Goal: Check status: Check status

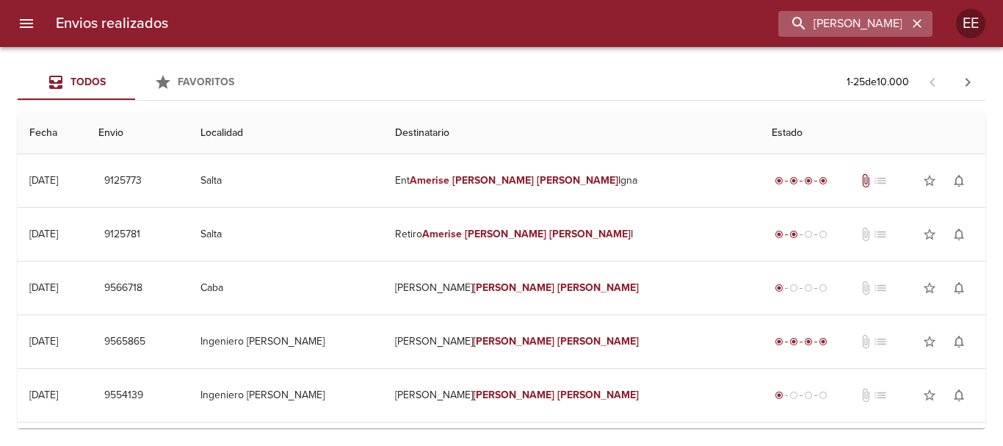
click at [912, 27] on icon "button" at bounding box center [917, 23] width 15 height 15
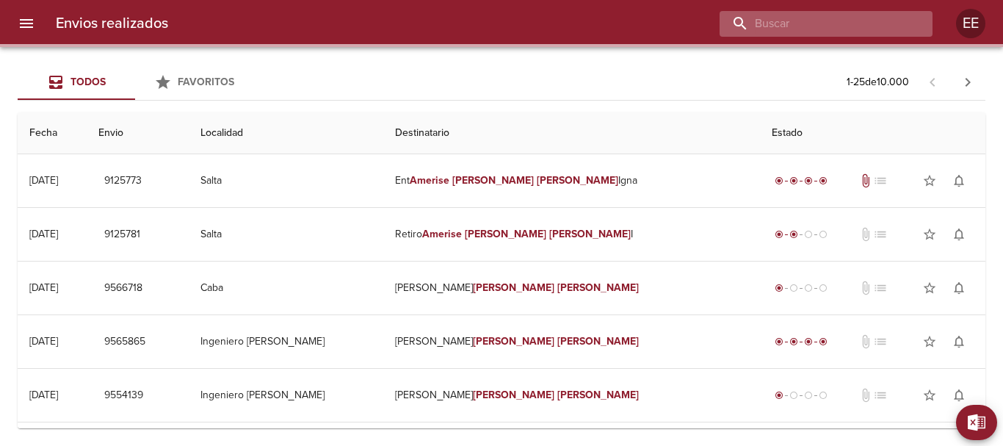
click at [839, 21] on input "buscar" at bounding box center [814, 24] width 188 height 26
paste input "[PERSON_NAME]"
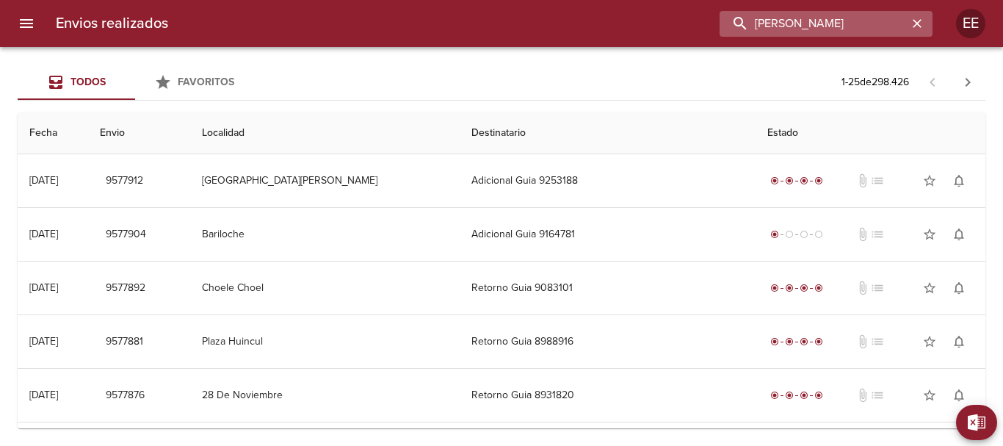
type input "[PERSON_NAME]"
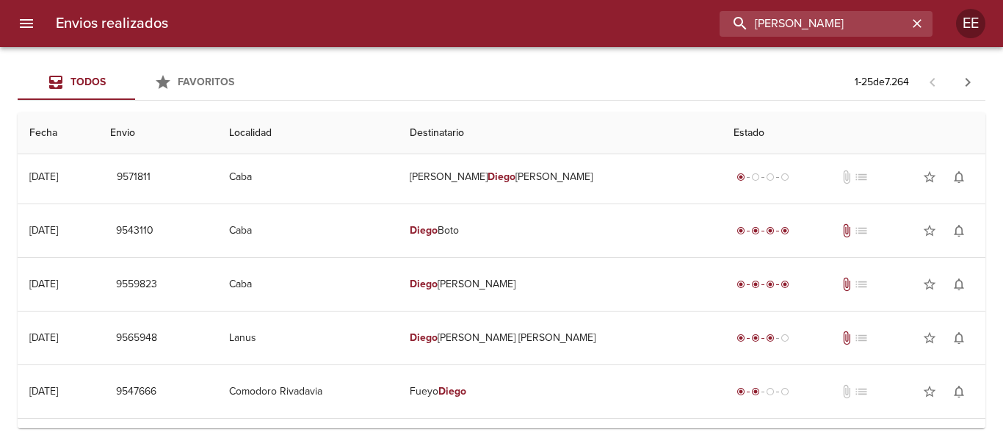
scroll to position [1028, 0]
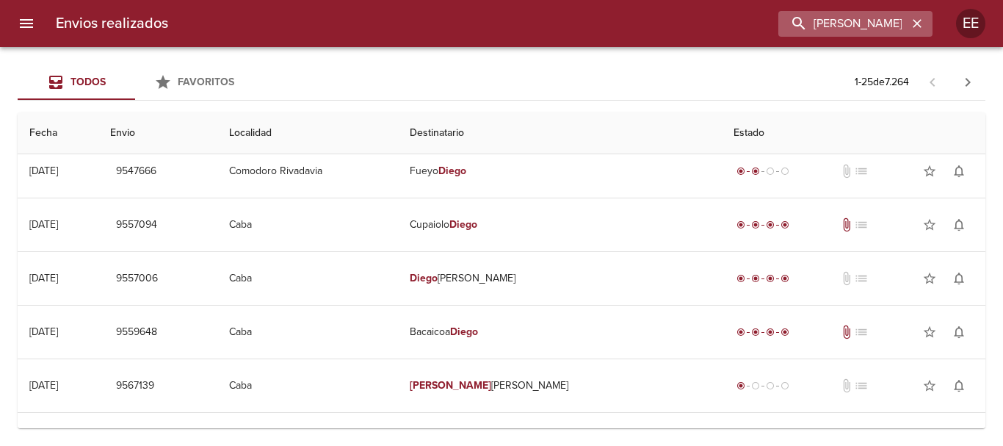
click at [917, 26] on icon "button" at bounding box center [917, 23] width 15 height 15
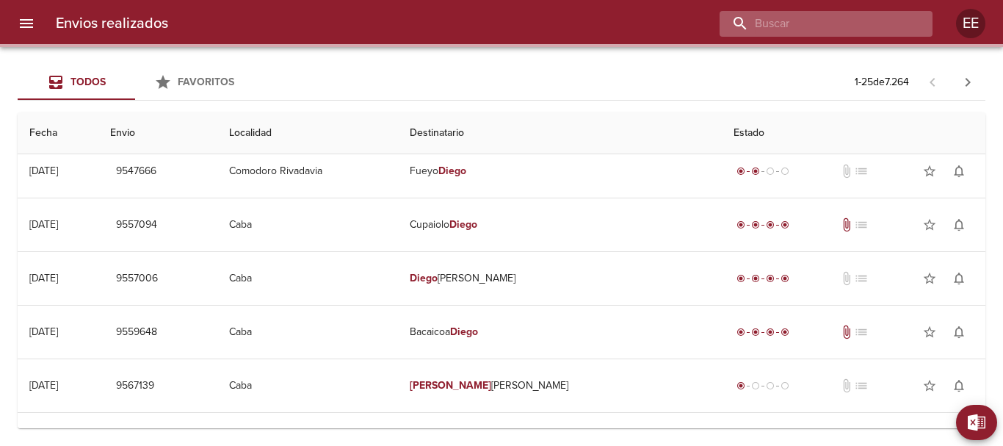
click at [825, 14] on input "buscar" at bounding box center [814, 24] width 188 height 26
paste input "[PERSON_NAME] [PERSON_NAME] ML"
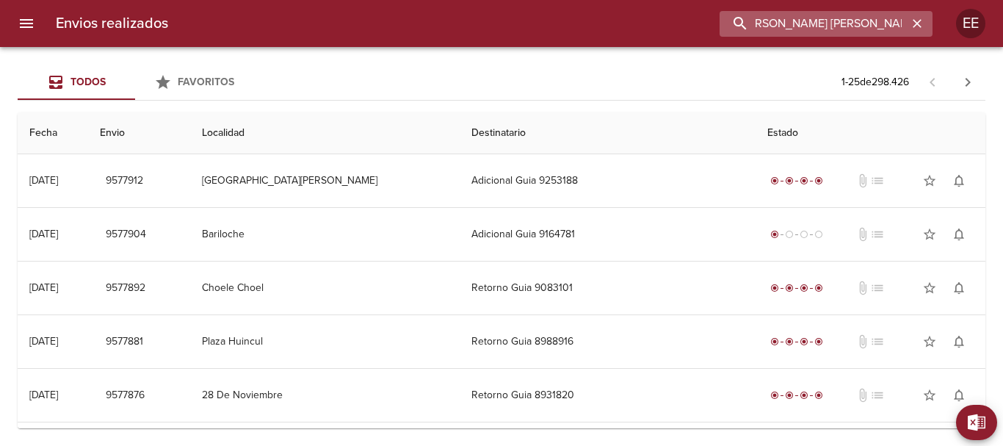
scroll to position [0, 13]
type input "[PERSON_NAME] [PERSON_NAME]"
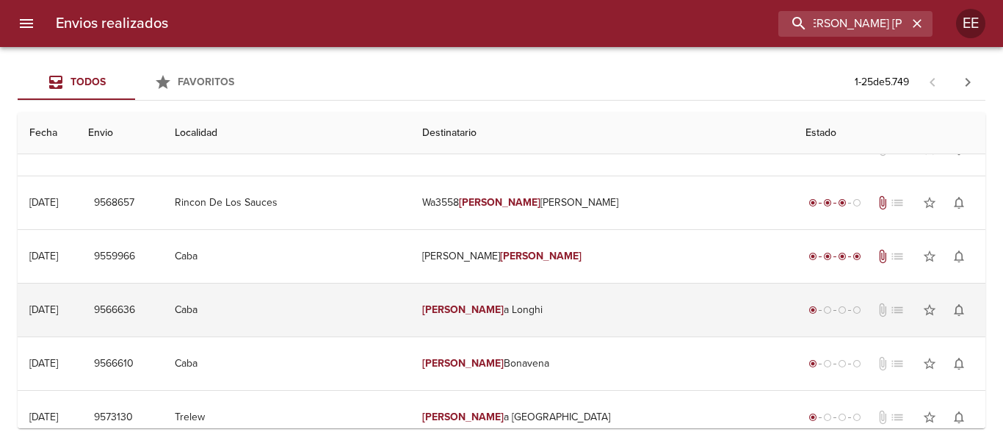
scroll to position [0, 0]
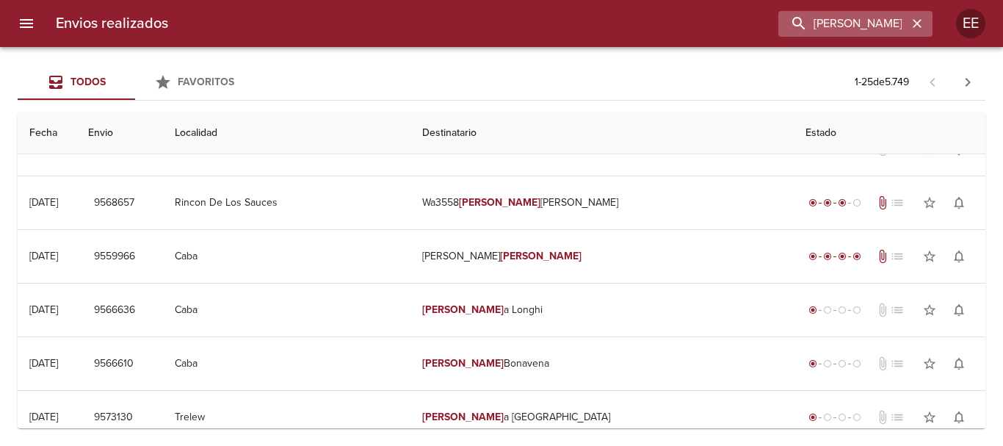
drag, startPoint x: 923, startPoint y: 28, endPoint x: 904, endPoint y: 25, distance: 19.3
click at [923, 27] on icon "button" at bounding box center [917, 23] width 15 height 15
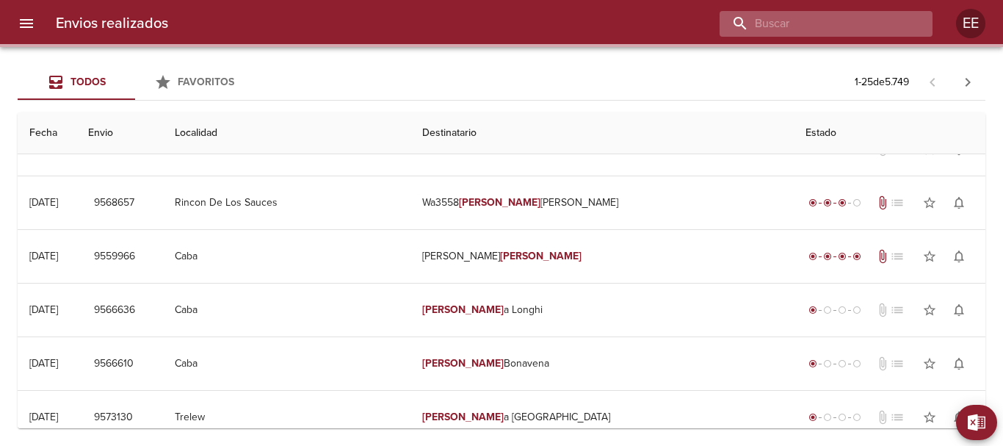
click at [880, 25] on input "buscar" at bounding box center [814, 24] width 188 height 26
paste input "[PERSON_NAME] ML"
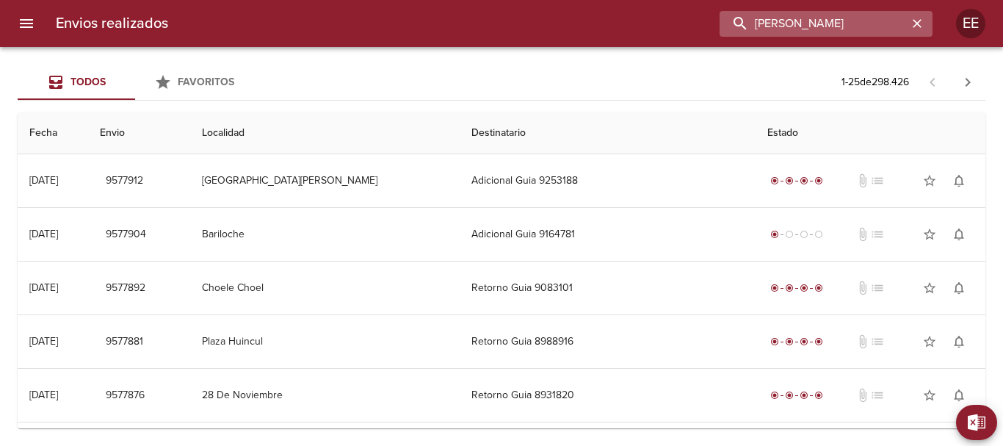
type input "[PERSON_NAME]"
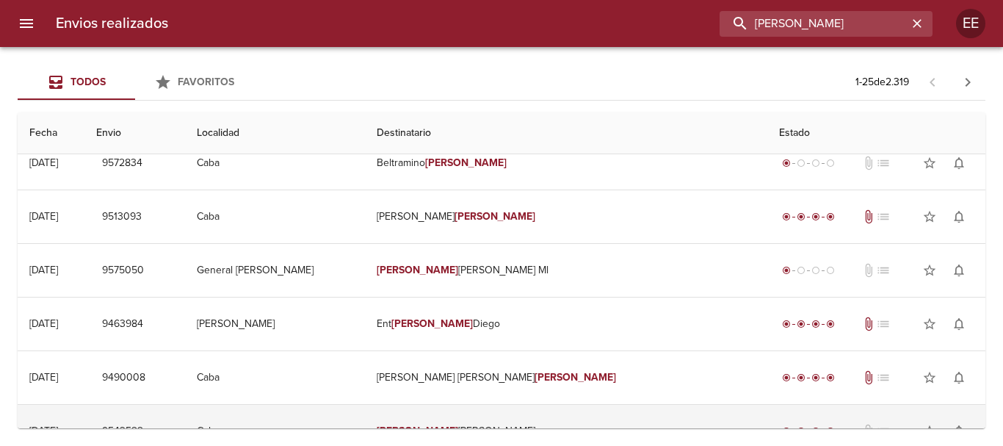
scroll to position [734, 0]
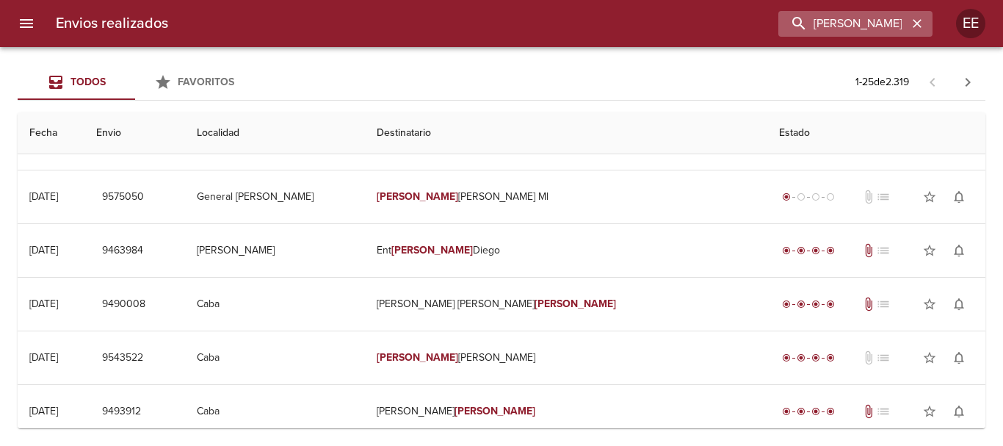
drag, startPoint x: 916, startPoint y: 23, endPoint x: 901, endPoint y: 21, distance: 15.0
click at [912, 21] on icon "button" at bounding box center [917, 23] width 15 height 15
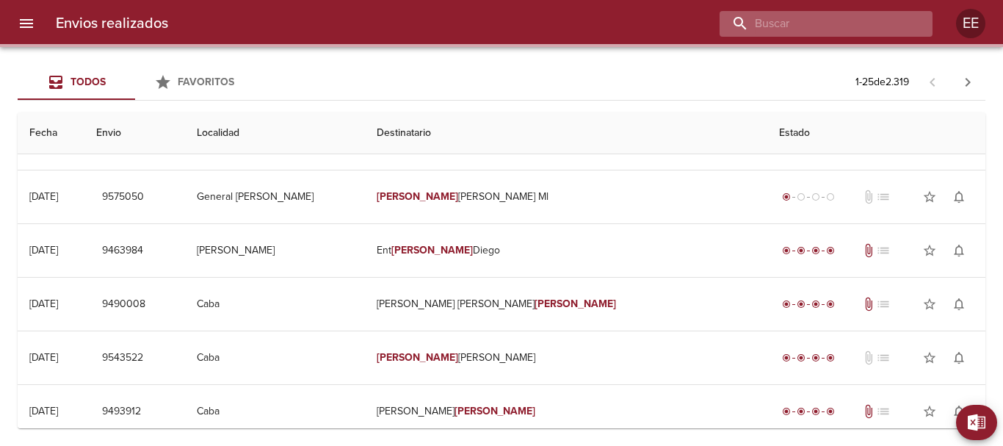
click at [855, 16] on input "buscar" at bounding box center [814, 24] width 188 height 26
paste input "[PERSON_NAME] [PERSON_NAME] ML"
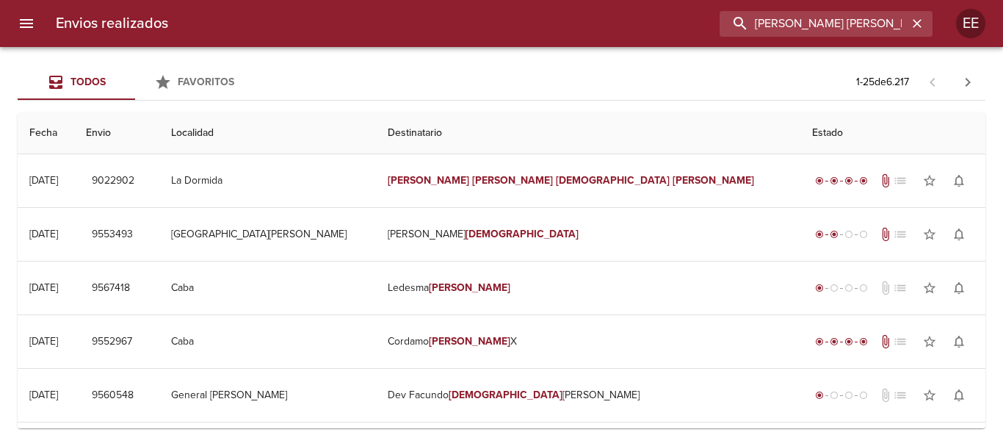
scroll to position [0, 54]
drag, startPoint x: 893, startPoint y: 21, endPoint x: 1002, endPoint y: 36, distance: 110.5
click at [1002, 36] on div "Envios realizados [PERSON_NAME] [PERSON_NAME] EE" at bounding box center [501, 23] width 1003 height 47
type input "[PERSON_NAME] [PERSON_NAME]"
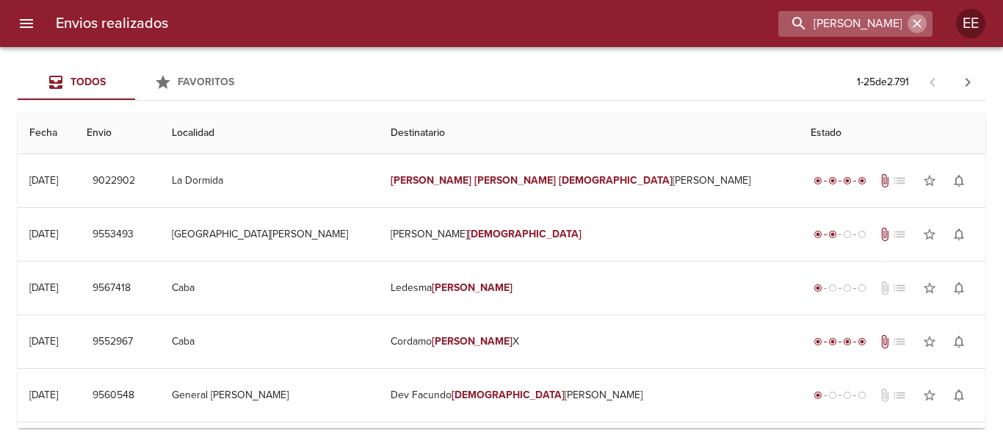
drag, startPoint x: 926, startPoint y: 21, endPoint x: 890, endPoint y: 21, distance: 36.0
click at [922, 21] on button "button" at bounding box center [917, 23] width 19 height 19
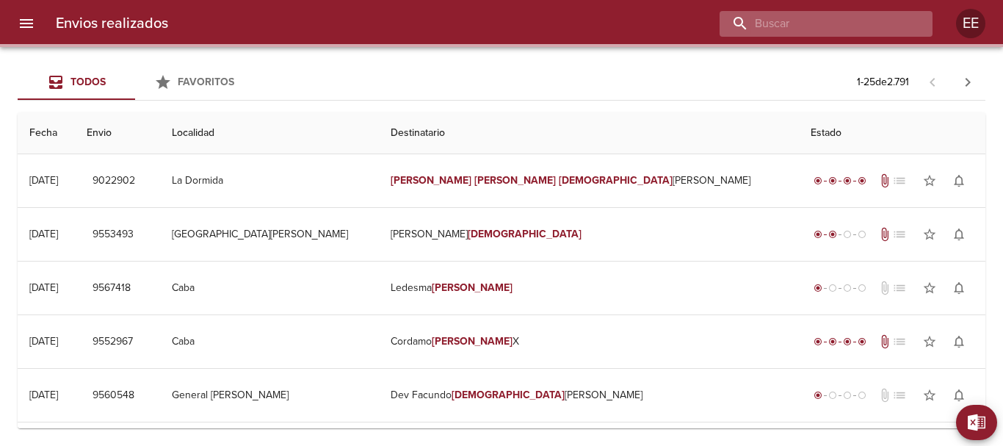
click at [862, 21] on input "buscar" at bounding box center [814, 24] width 188 height 26
paste input "MALVINA [PERSON_NAME] ML"
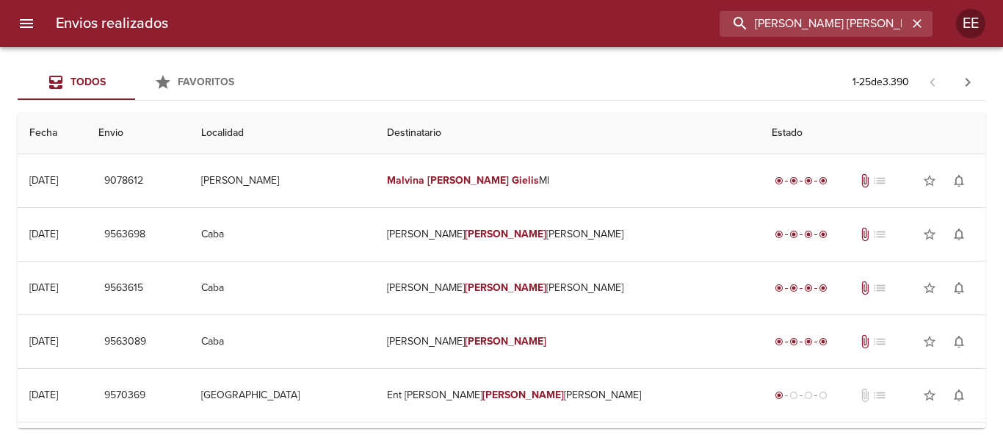
drag, startPoint x: 894, startPoint y: 20, endPoint x: 582, endPoint y: 20, distance: 312.8
click at [582, 20] on div "[PERSON_NAME] [PERSON_NAME]" at bounding box center [556, 24] width 753 height 26
paste input "[PERSON_NAME] ML"
type input "[PERSON_NAME]"
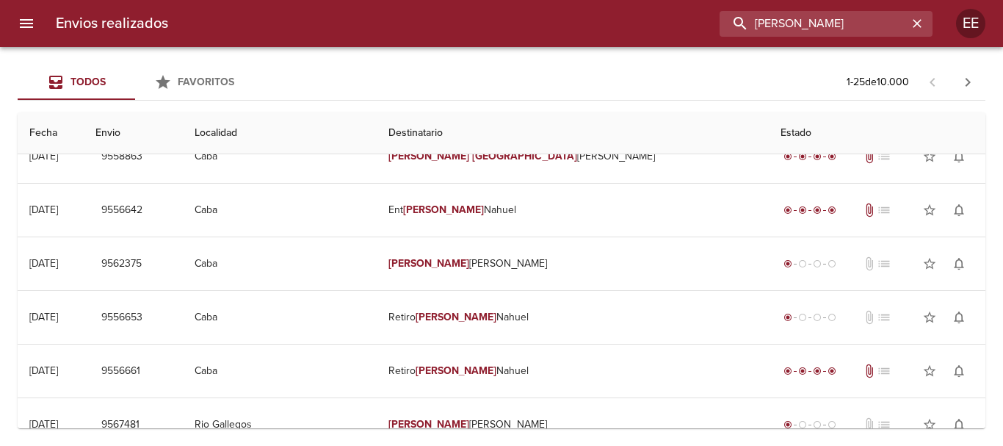
scroll to position [0, 0]
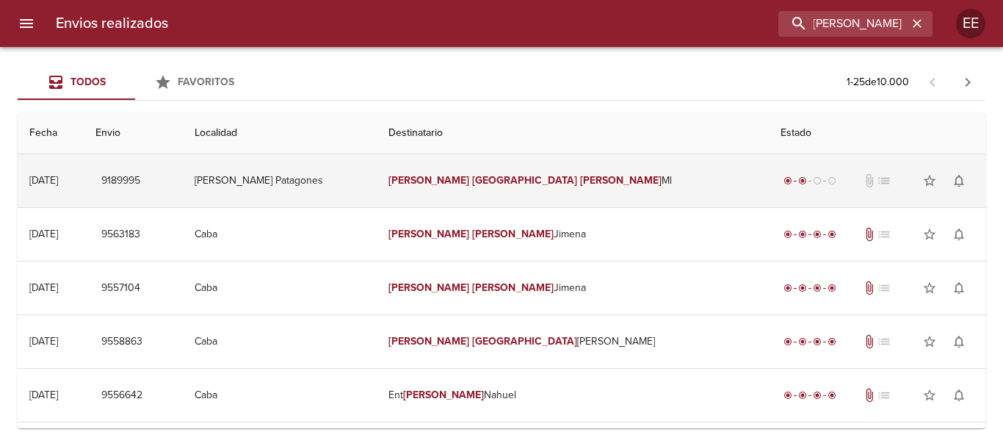
click at [593, 176] on td "[PERSON_NAME] [PERSON_NAME]" at bounding box center [573, 180] width 392 height 53
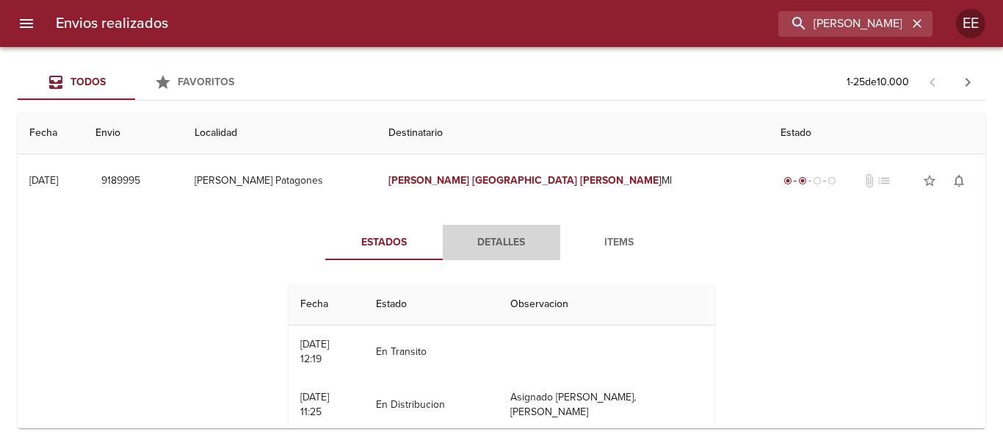
click at [492, 249] on span "Detalles" at bounding box center [502, 243] width 100 height 18
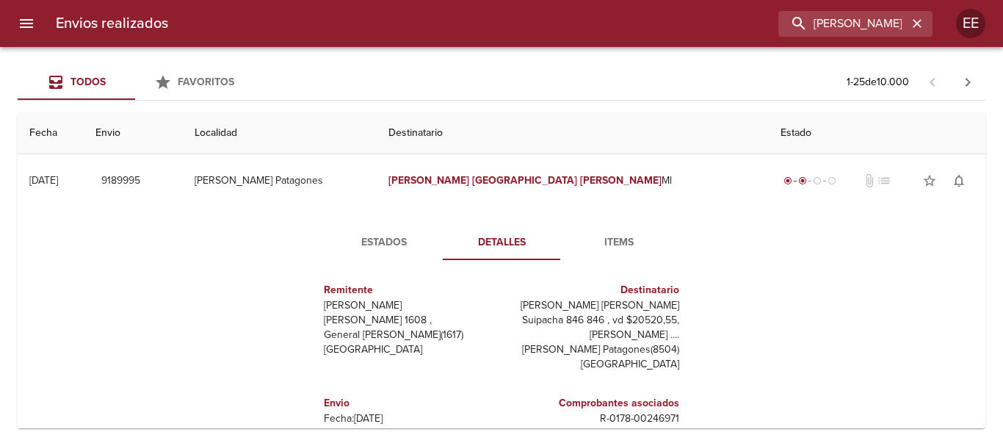
click at [604, 252] on button "Items" at bounding box center [618, 242] width 117 height 35
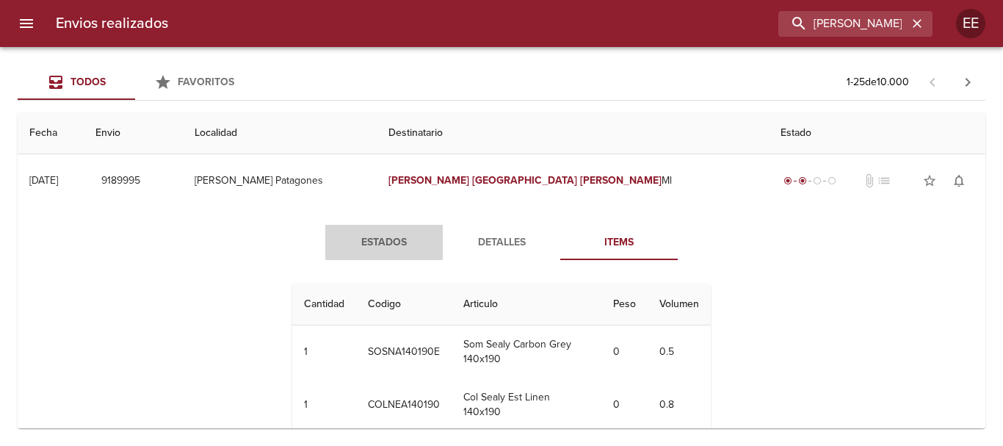
click at [374, 238] on span "Estados" at bounding box center [384, 243] width 100 height 18
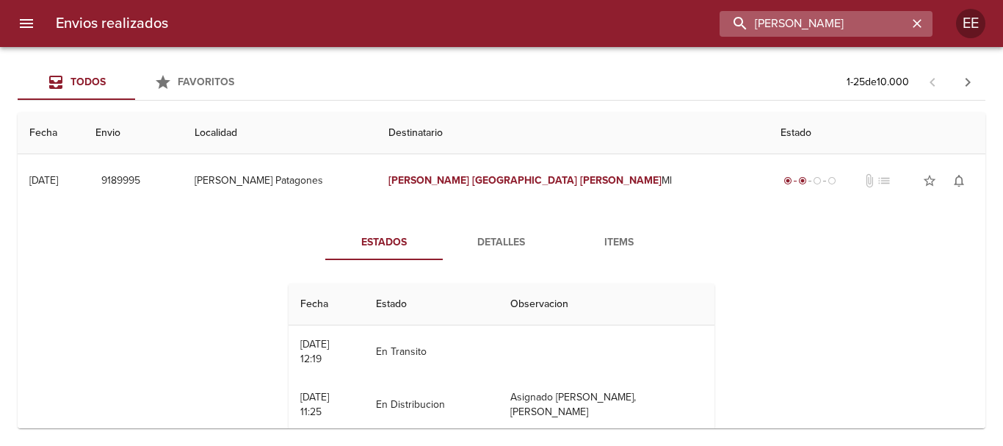
click at [885, 29] on input "[PERSON_NAME]" at bounding box center [814, 24] width 188 height 26
click at [913, 21] on icon "button" at bounding box center [917, 23] width 15 height 15
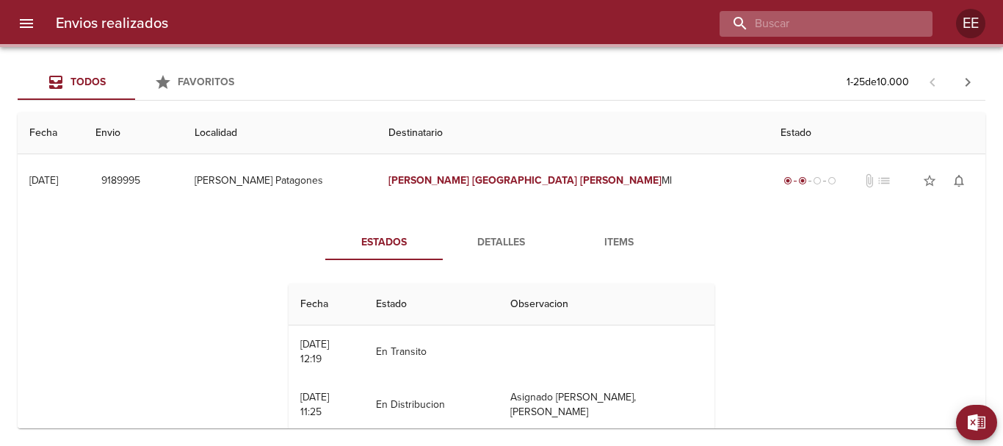
click at [845, 21] on input "buscar" at bounding box center [814, 24] width 188 height 26
paste input "[PERSON_NAME]"
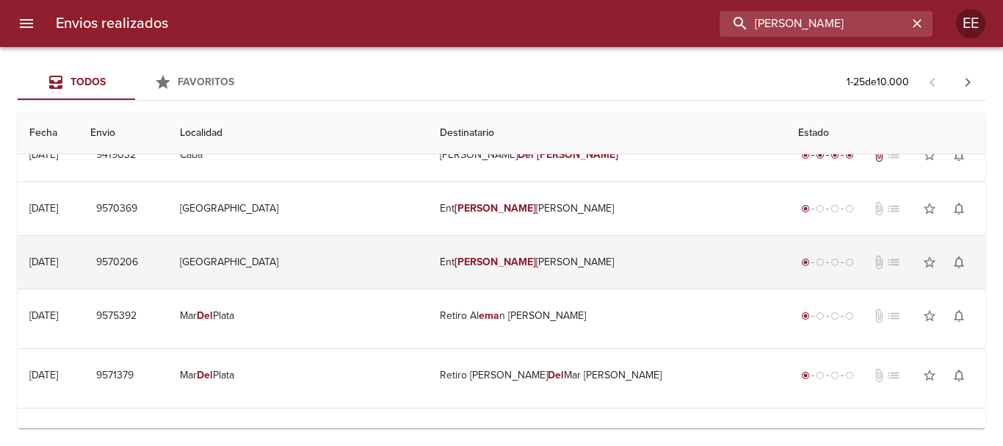
scroll to position [1096, 0]
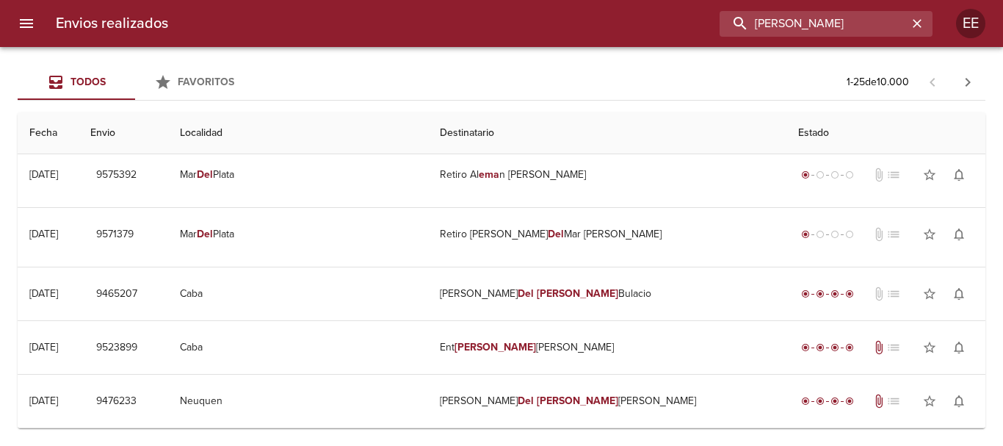
drag, startPoint x: 552, startPoint y: 18, endPoint x: 430, endPoint y: 23, distance: 122.7
click at [430, 23] on div "[PERSON_NAME]" at bounding box center [556, 24] width 753 height 26
paste input "[PERSON_NAME] ML"
type input "[PERSON_NAME]"
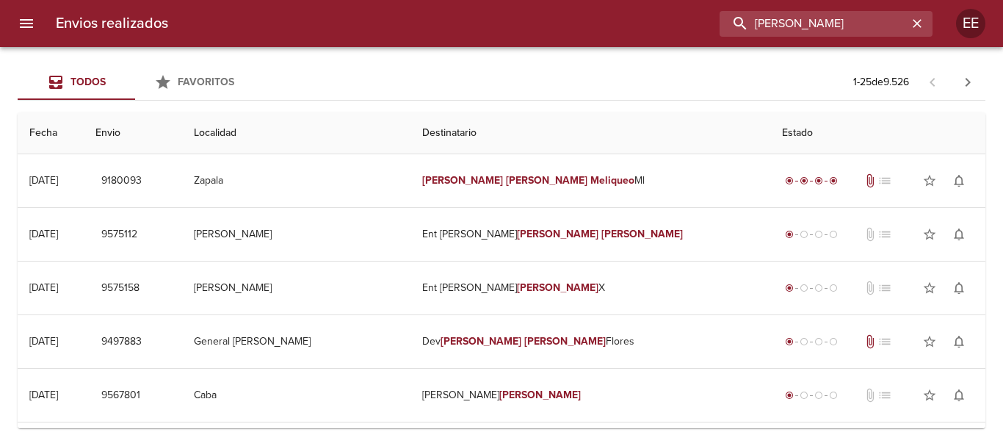
scroll to position [0, 0]
click at [911, 16] on icon "button" at bounding box center [917, 23] width 15 height 15
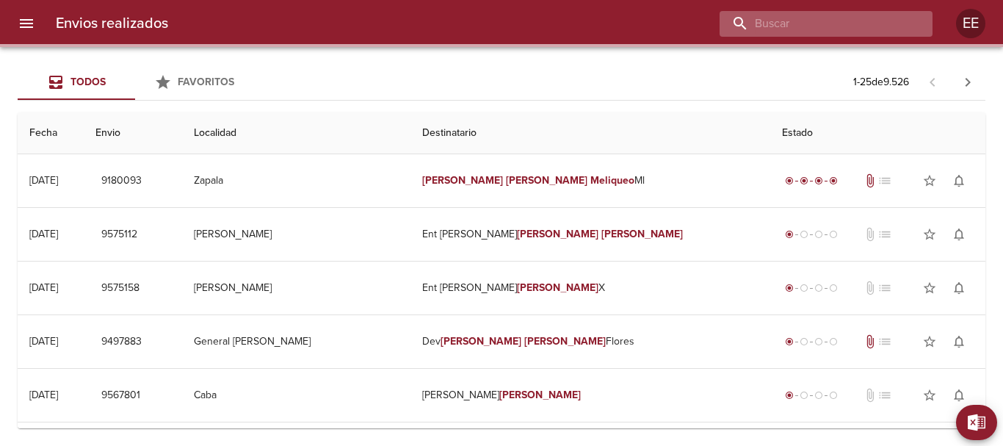
click at [837, 24] on input "buscar" at bounding box center [814, 24] width 188 height 26
paste input "[PERSON_NAME] ML"
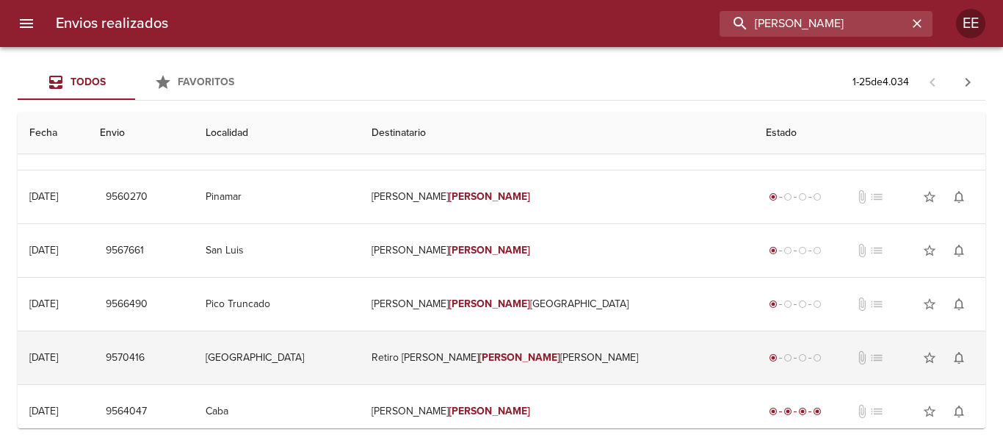
scroll to position [808, 0]
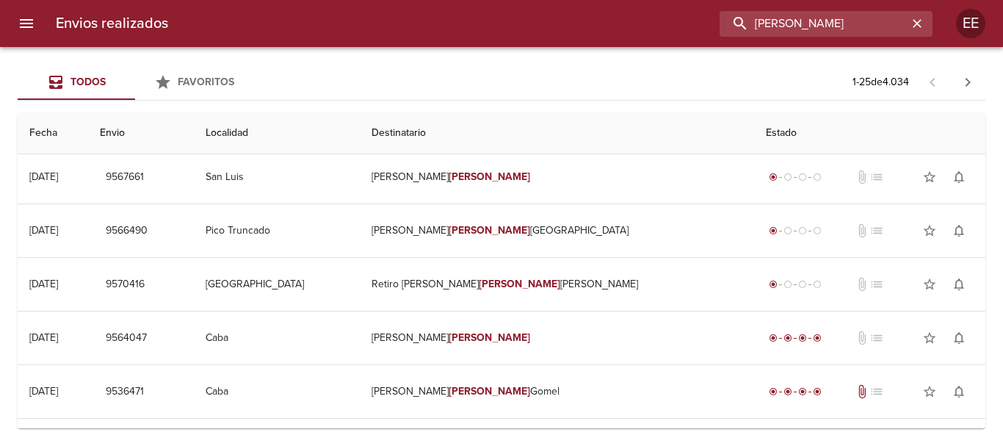
drag, startPoint x: 850, startPoint y: 15, endPoint x: 658, endPoint y: 3, distance: 192.1
click at [658, 3] on div "Envios realizados [PERSON_NAME] EE" at bounding box center [501, 23] width 1003 height 47
paste input "[PERSON_NAME] [PERSON_NAME]"
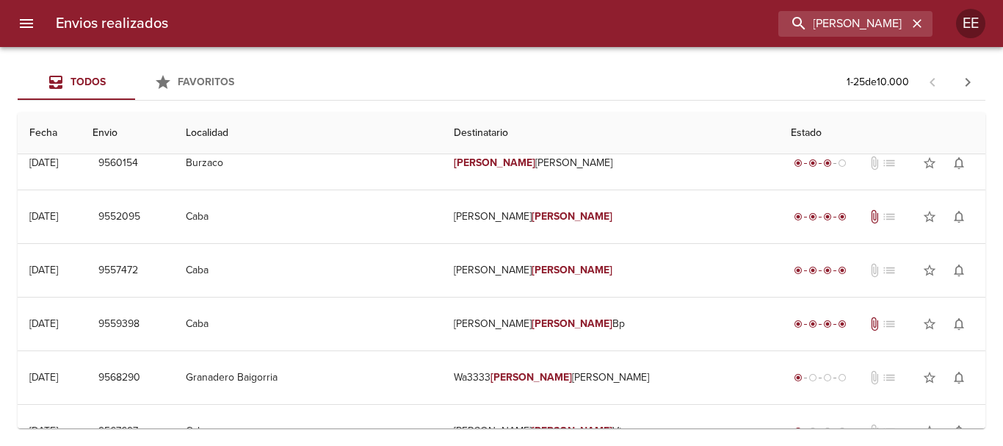
scroll to position [0, 0]
click at [854, 21] on input "[PERSON_NAME]" at bounding box center [814, 24] width 188 height 26
drag, startPoint x: 877, startPoint y: 18, endPoint x: 926, endPoint y: 26, distance: 49.7
click at [926, 26] on div "[PERSON_NAME]" at bounding box center [826, 24] width 213 height 26
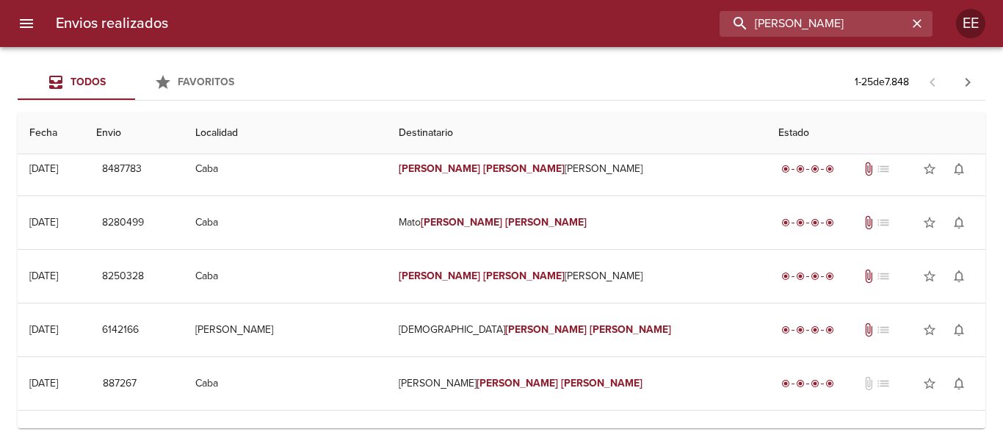
scroll to position [587, 0]
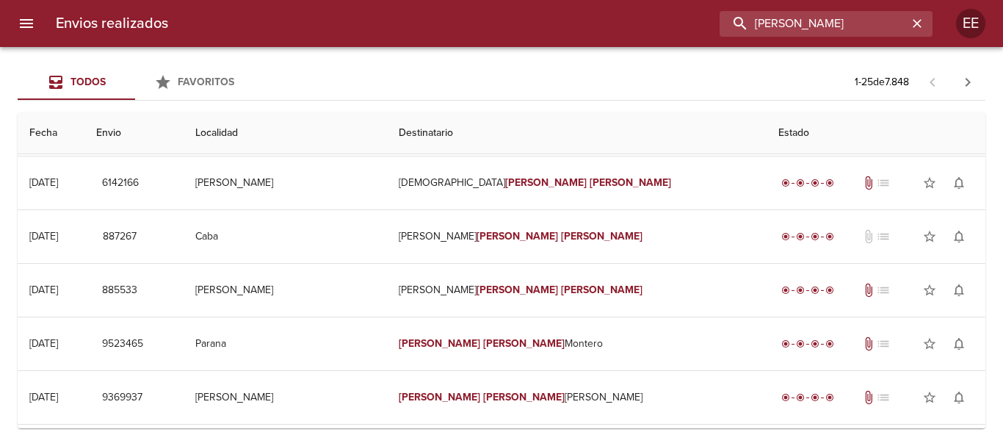
drag, startPoint x: 872, startPoint y: 18, endPoint x: 514, endPoint y: 18, distance: 357.6
click at [514, 18] on div "[PERSON_NAME]" at bounding box center [556, 24] width 753 height 26
paste input "[PERSON_NAME] ML"
type input "[PERSON_NAME]"
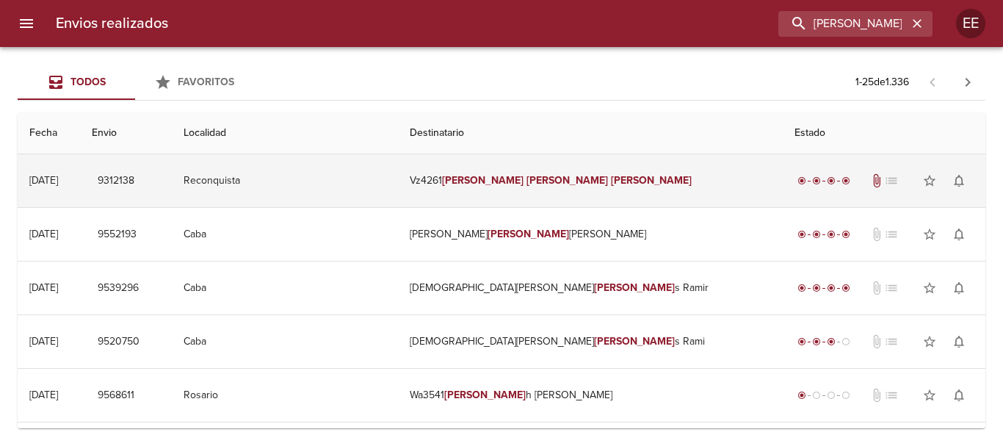
click at [565, 174] on em "[PERSON_NAME]" at bounding box center [568, 180] width 82 height 12
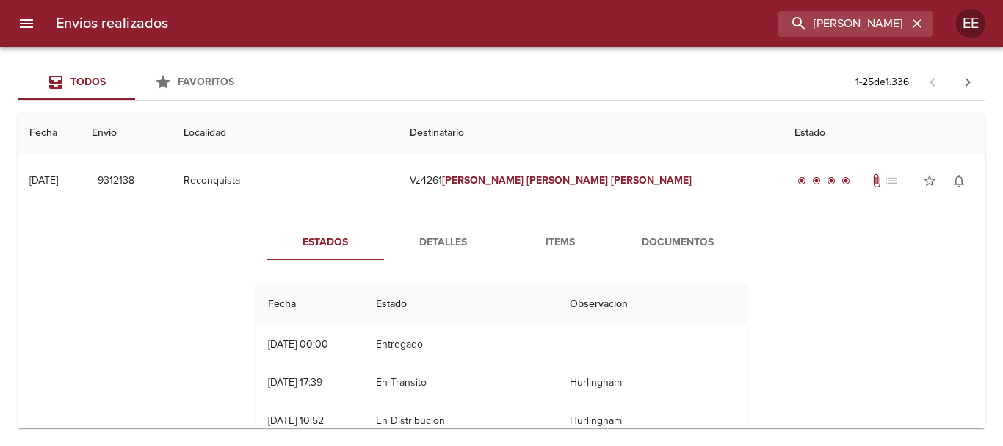
click at [433, 247] on span "Detalles" at bounding box center [443, 243] width 100 height 18
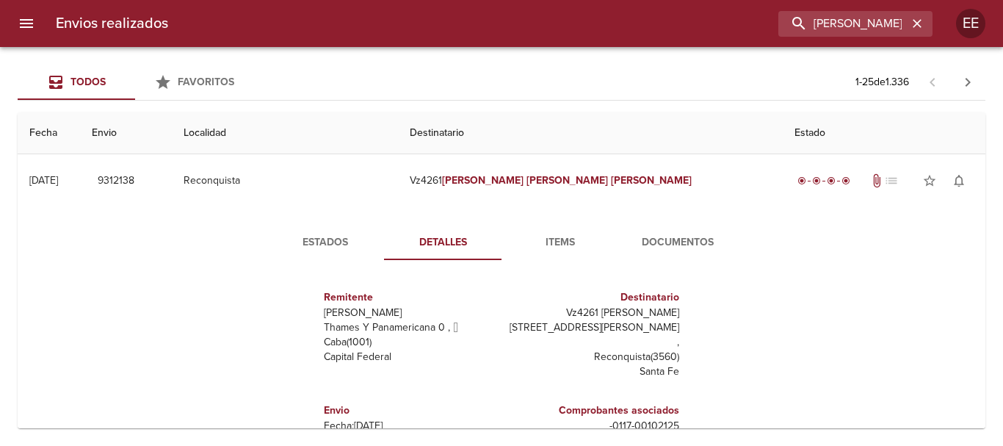
click at [565, 241] on span "Items" at bounding box center [560, 243] width 100 height 18
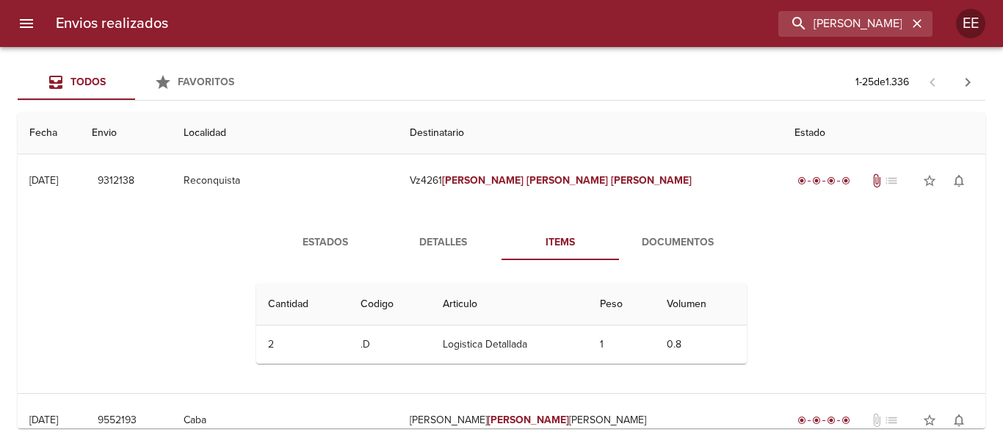
click at [679, 257] on button "Documentos" at bounding box center [677, 242] width 117 height 35
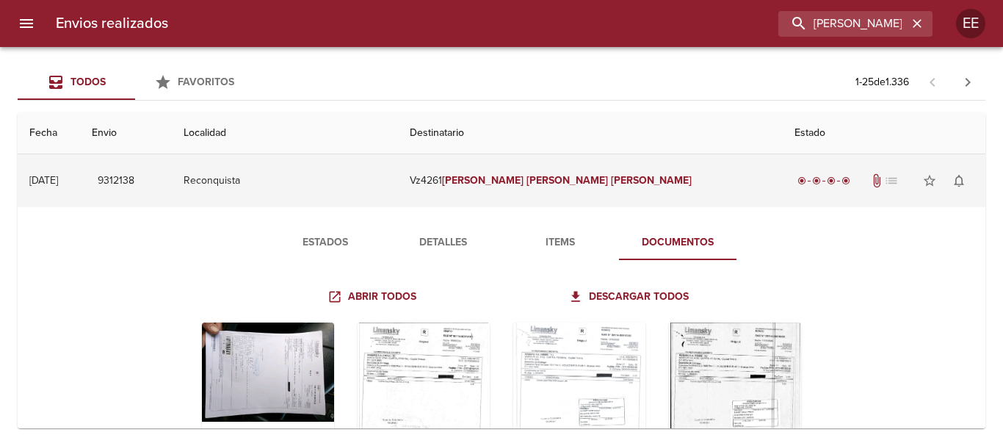
click at [480, 170] on td "Vz4261 [PERSON_NAME]" at bounding box center [590, 180] width 385 height 53
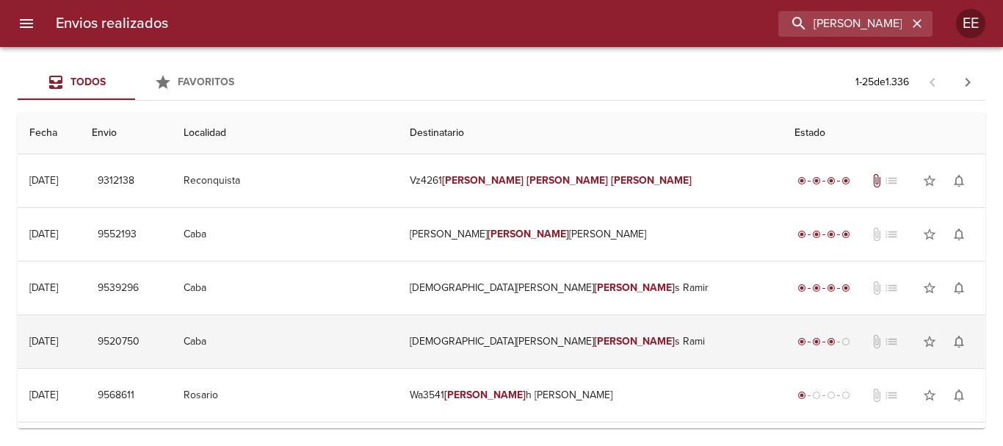
scroll to position [73, 0]
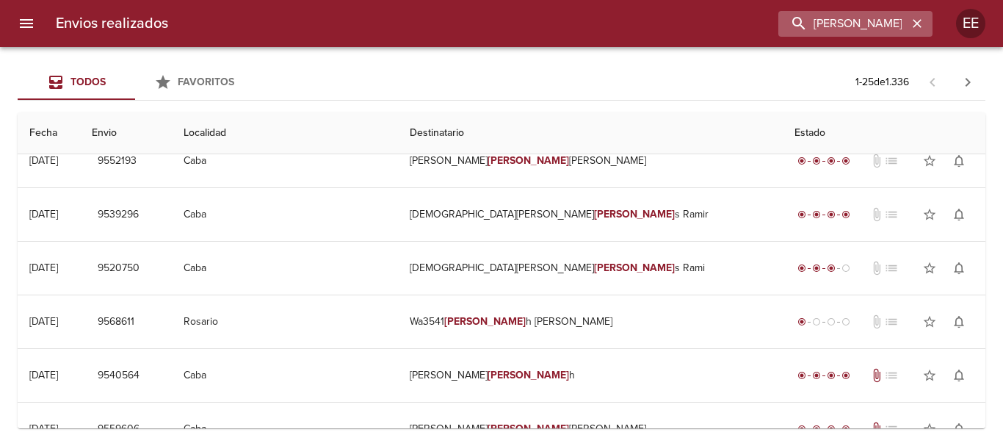
click at [914, 24] on icon "button" at bounding box center [917, 23] width 15 height 15
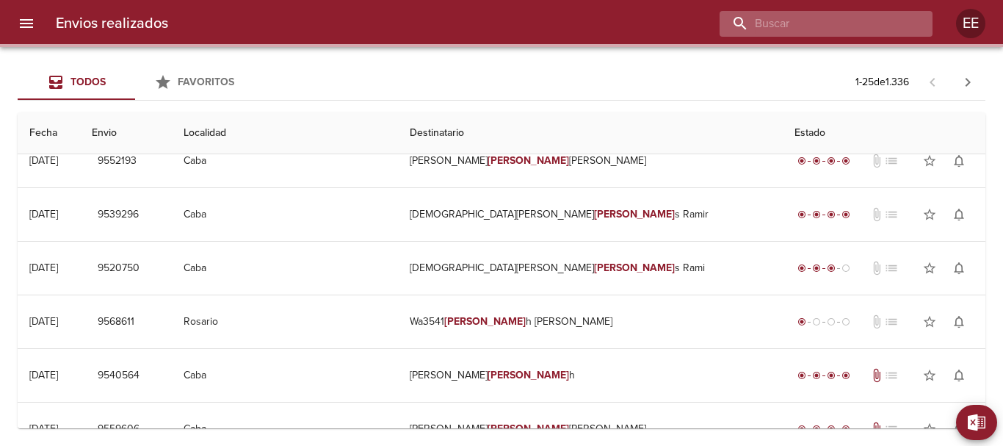
click at [878, 22] on input "buscar" at bounding box center [814, 24] width 188 height 26
paste input "[PERSON_NAME] [PERSON_NAME]"
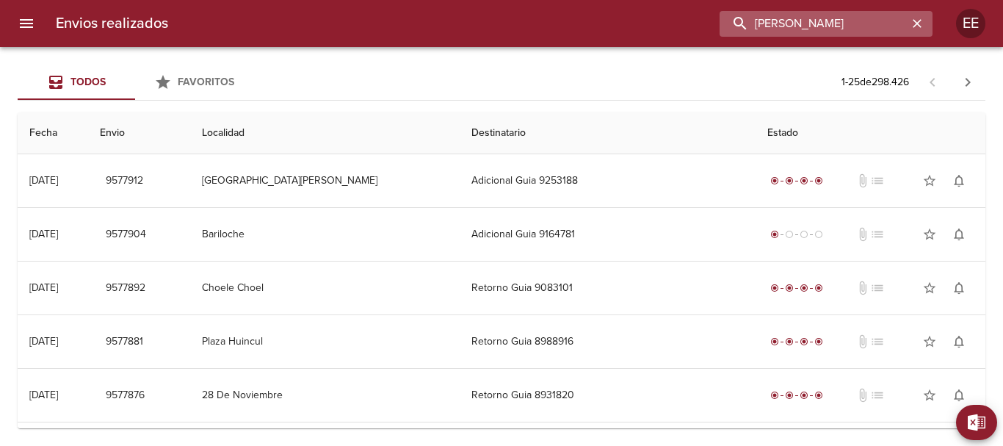
scroll to position [0, 1]
type input "[PERSON_NAME]"
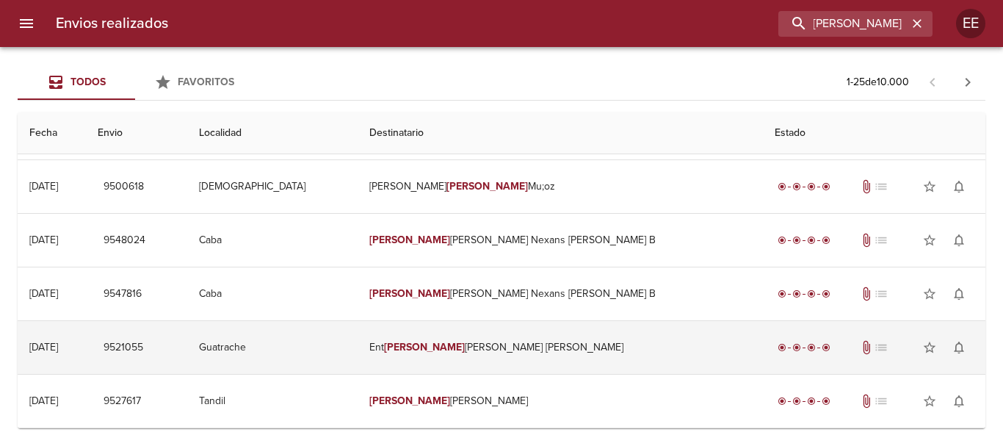
scroll to position [0, 0]
click at [533, 371] on td "Ent [PERSON_NAME] [PERSON_NAME]" at bounding box center [560, 347] width 405 height 53
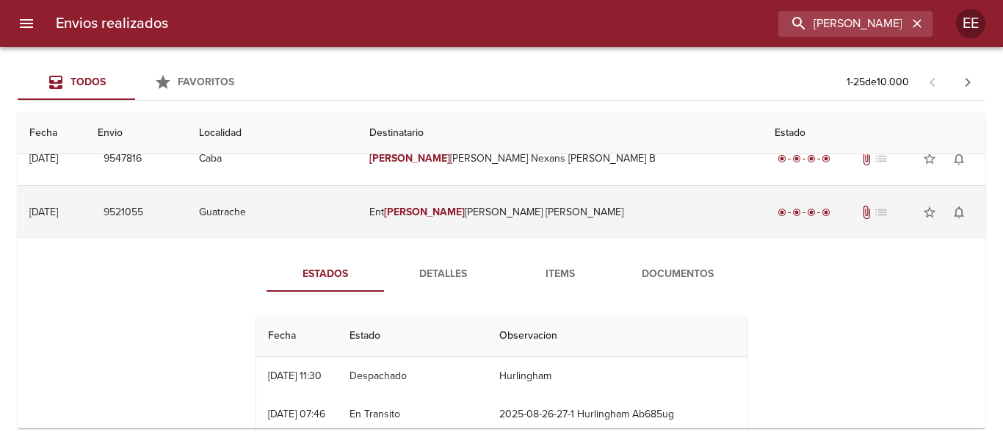
click at [552, 215] on td "Ent [PERSON_NAME] [PERSON_NAME]" at bounding box center [560, 212] width 405 height 53
